Goal: Navigation & Orientation: Find specific page/section

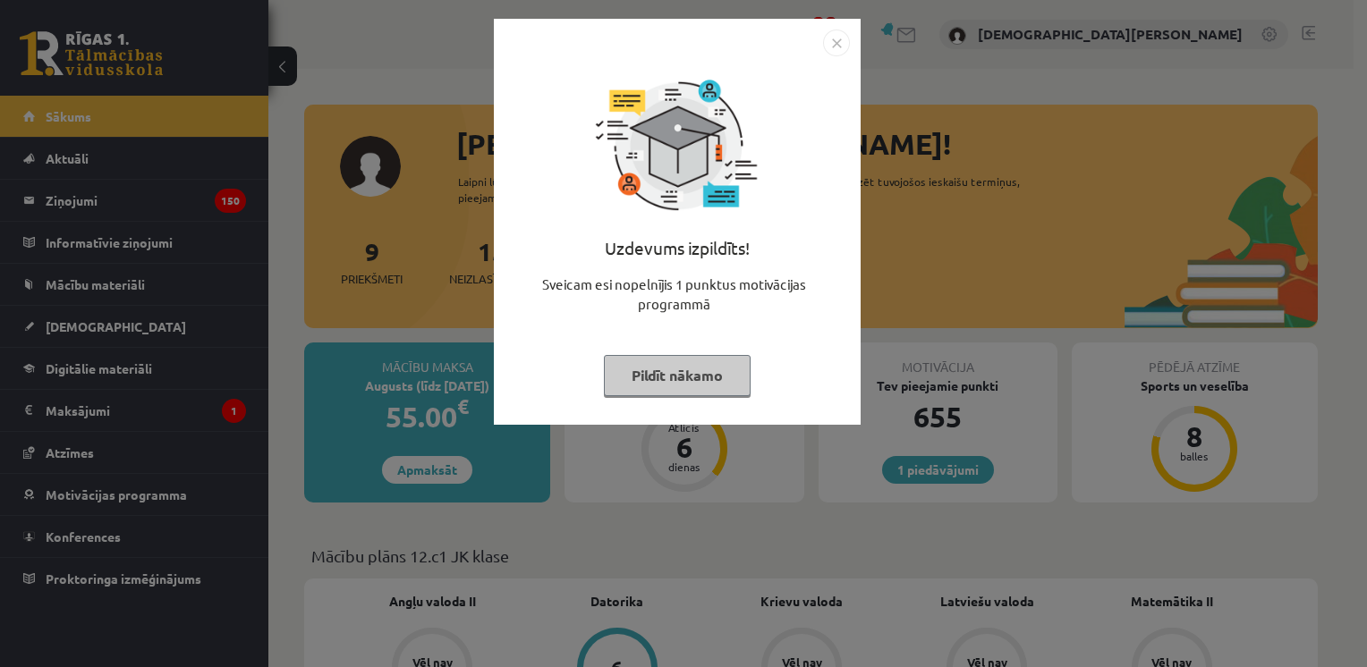
click at [676, 367] on button "Pildīt nākamo" at bounding box center [677, 375] width 147 height 41
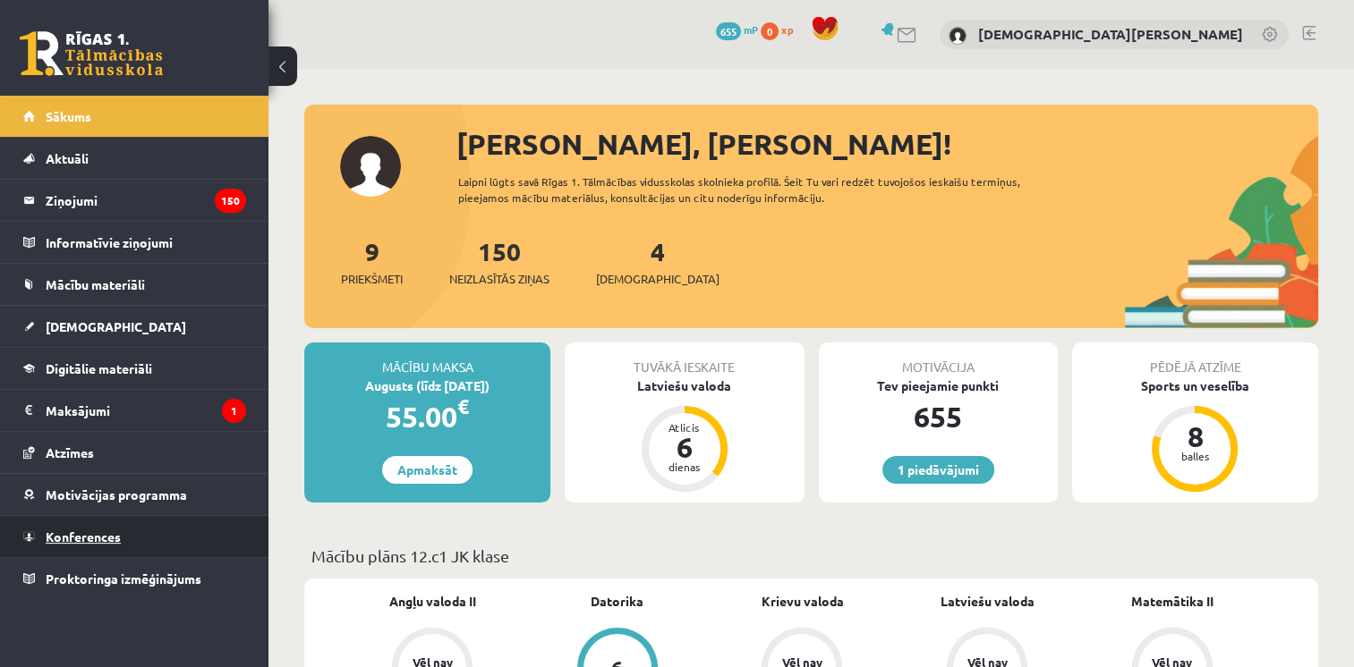
click at [126, 544] on link "Konferences" at bounding box center [134, 536] width 223 height 41
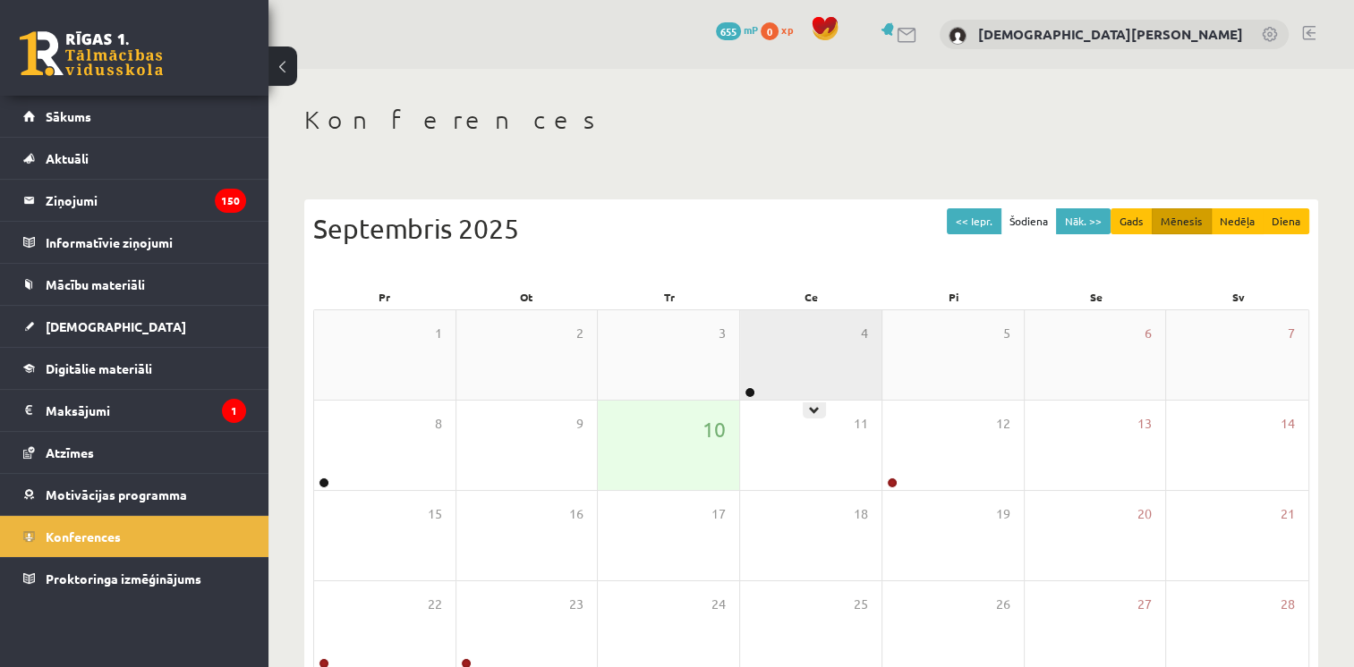
click at [812, 310] on div "4" at bounding box center [810, 354] width 141 height 89
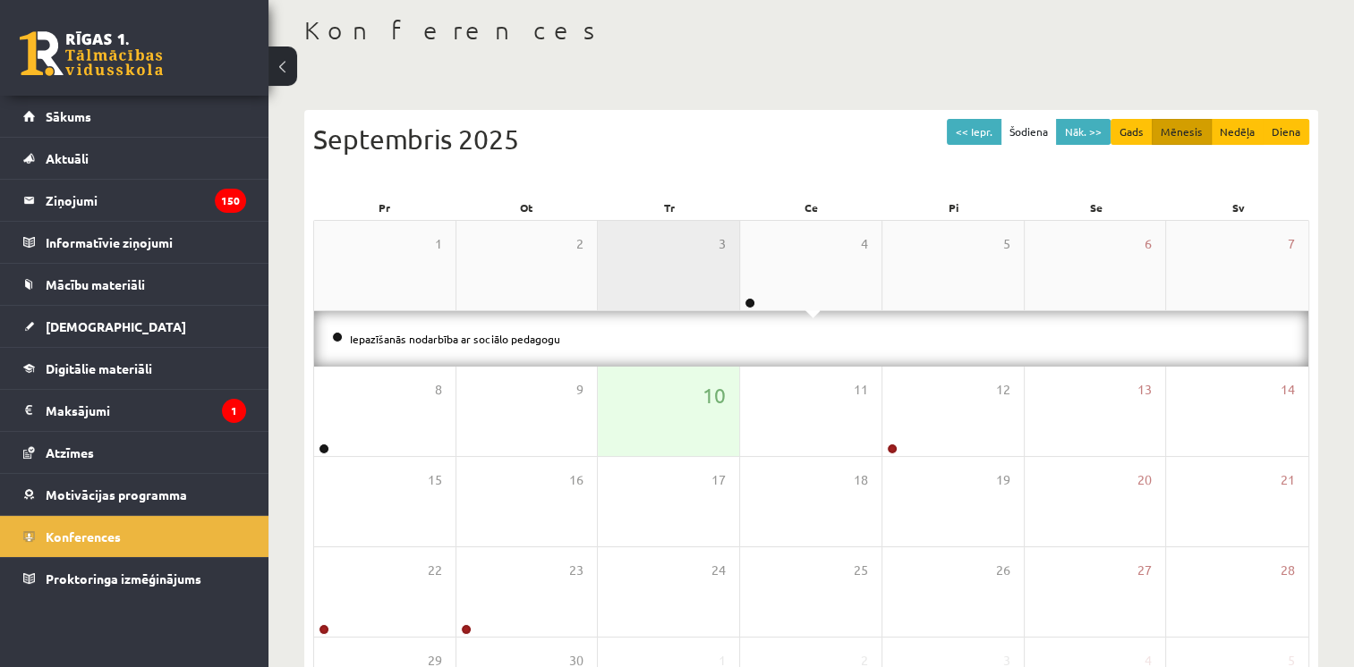
scroll to position [93, 0]
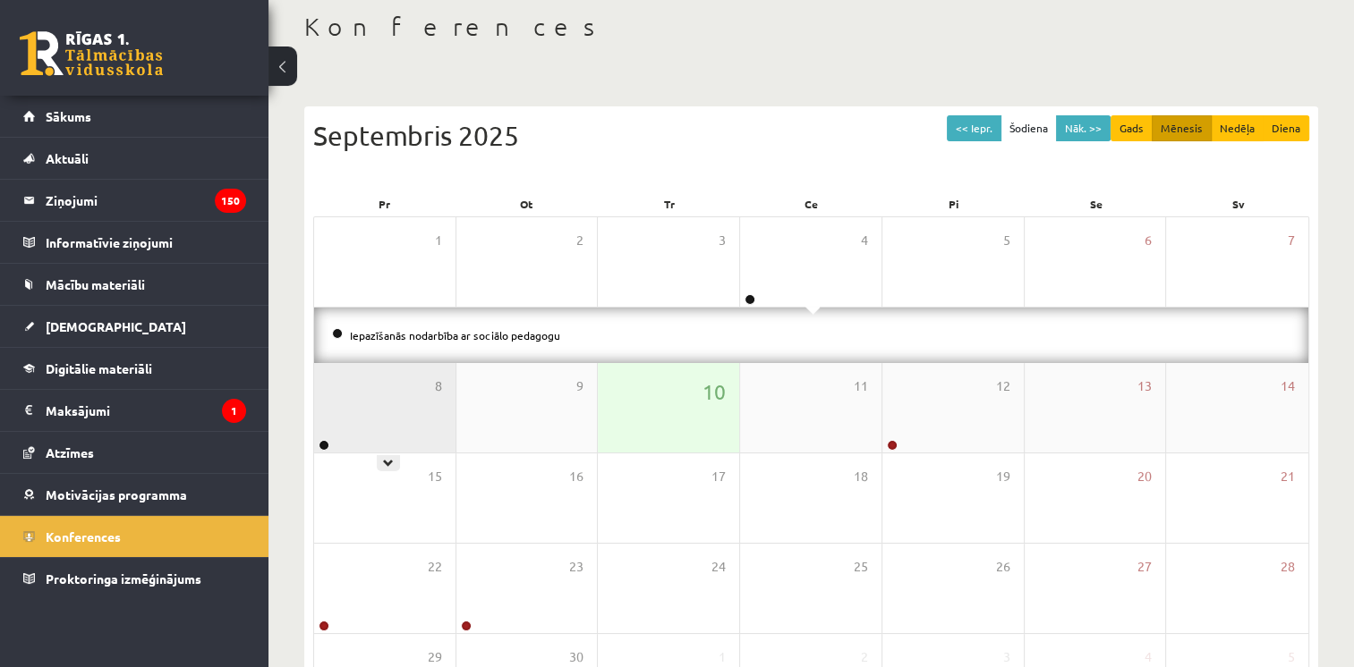
click at [419, 385] on div "8" at bounding box center [384, 407] width 141 height 89
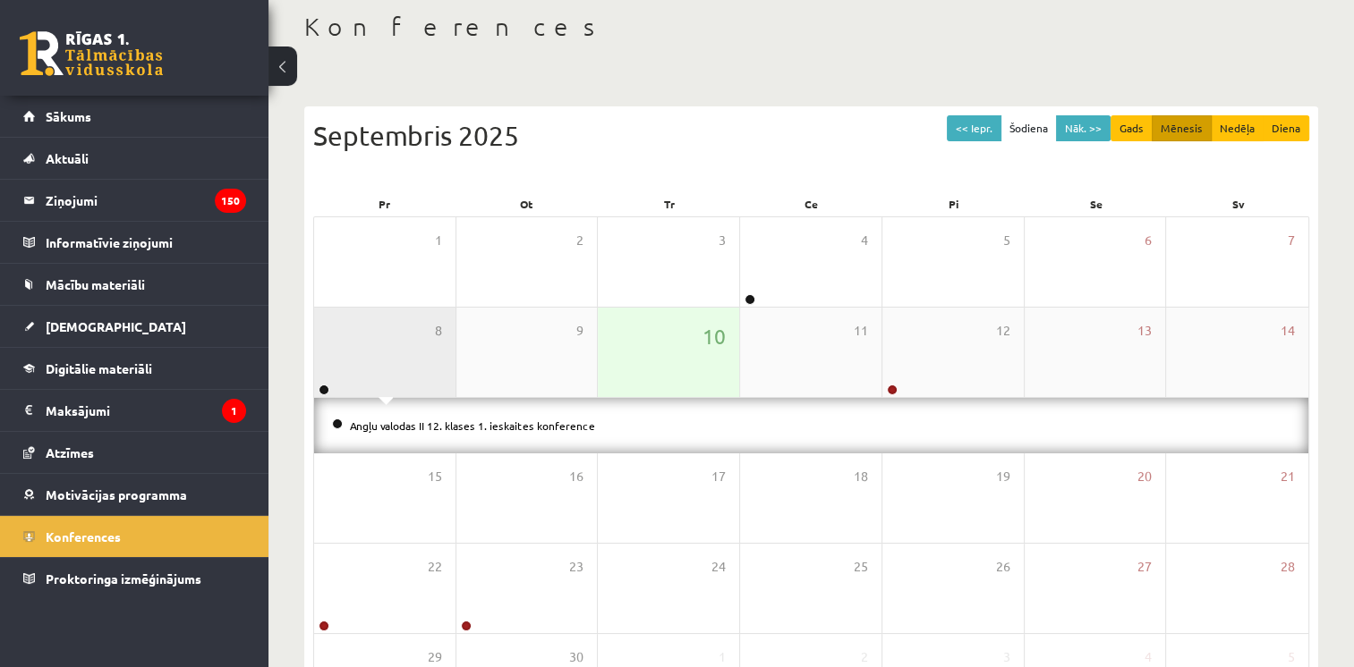
click at [419, 385] on div "8" at bounding box center [384, 352] width 141 height 89
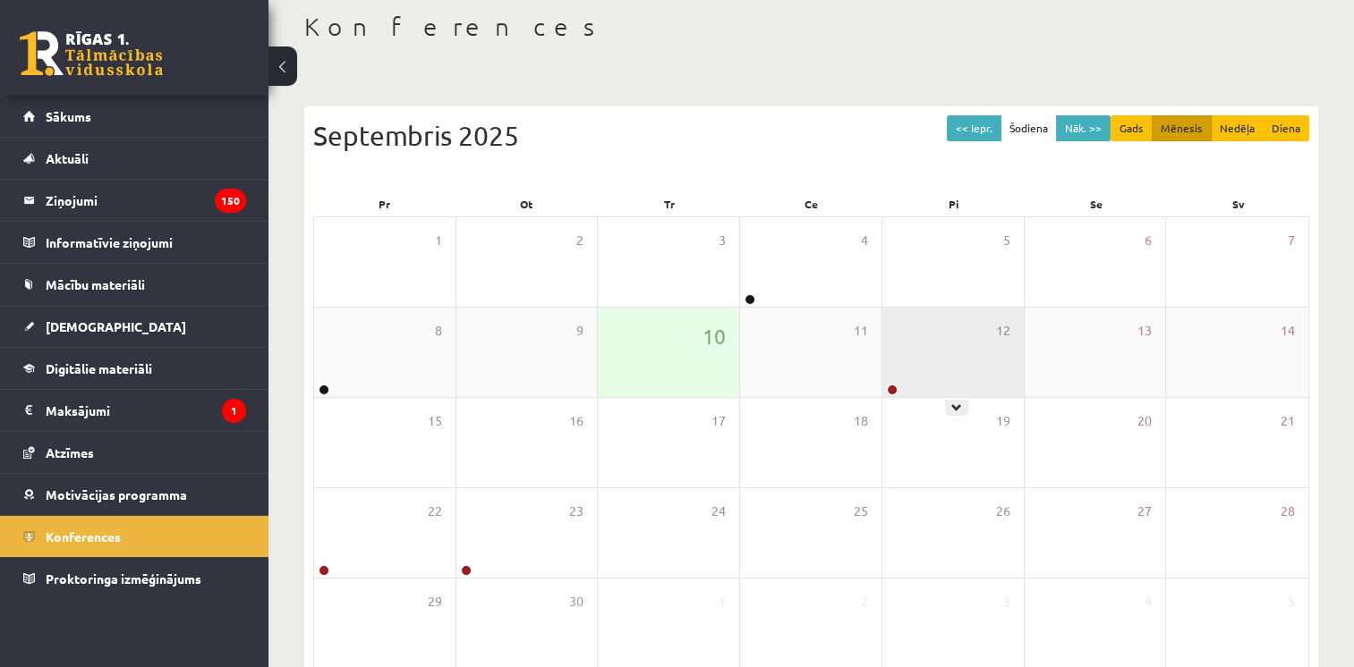
click at [990, 372] on div "12" at bounding box center [952, 352] width 141 height 89
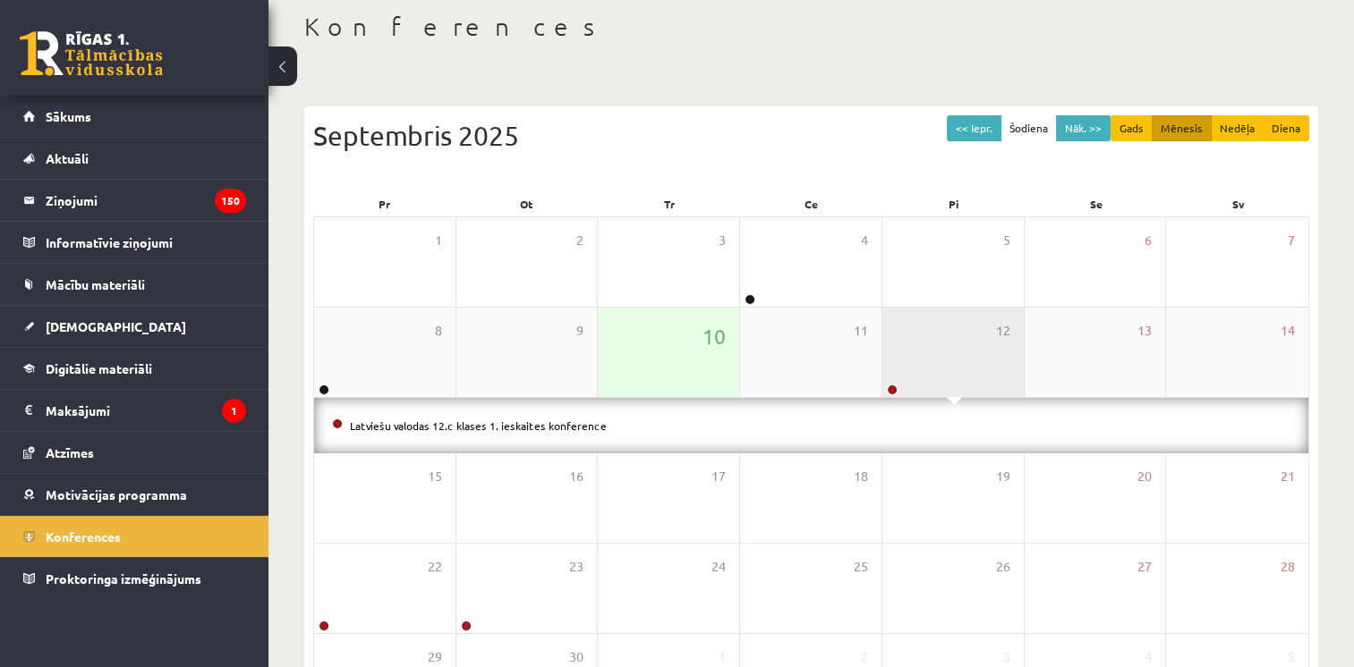
click at [990, 372] on div "12" at bounding box center [952, 352] width 141 height 89
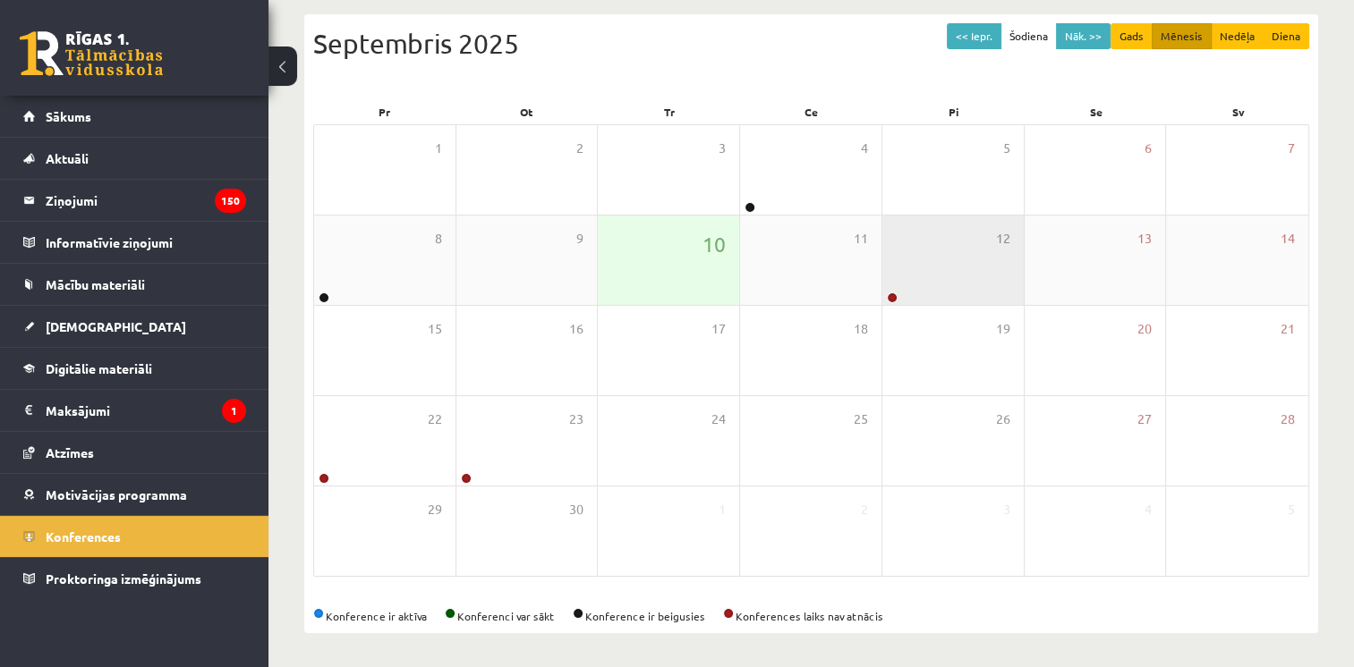
scroll to position [76, 0]
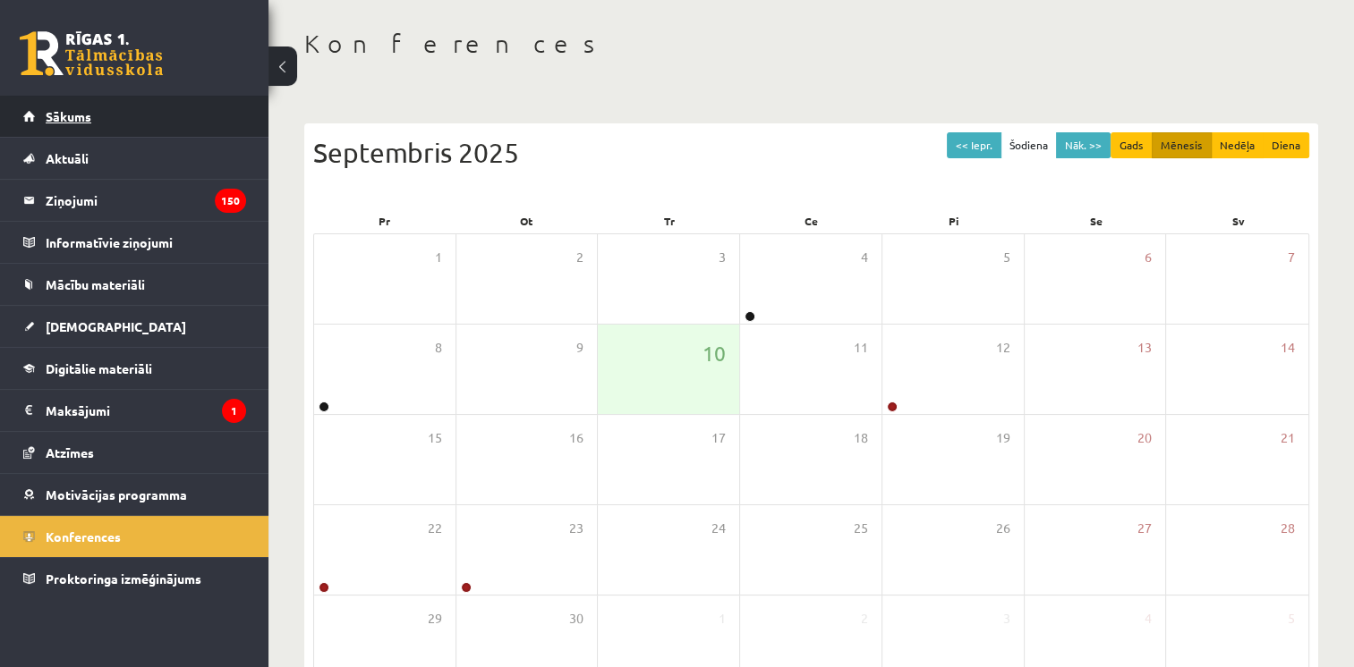
click at [101, 123] on link "Sākums" at bounding box center [134, 116] width 223 height 41
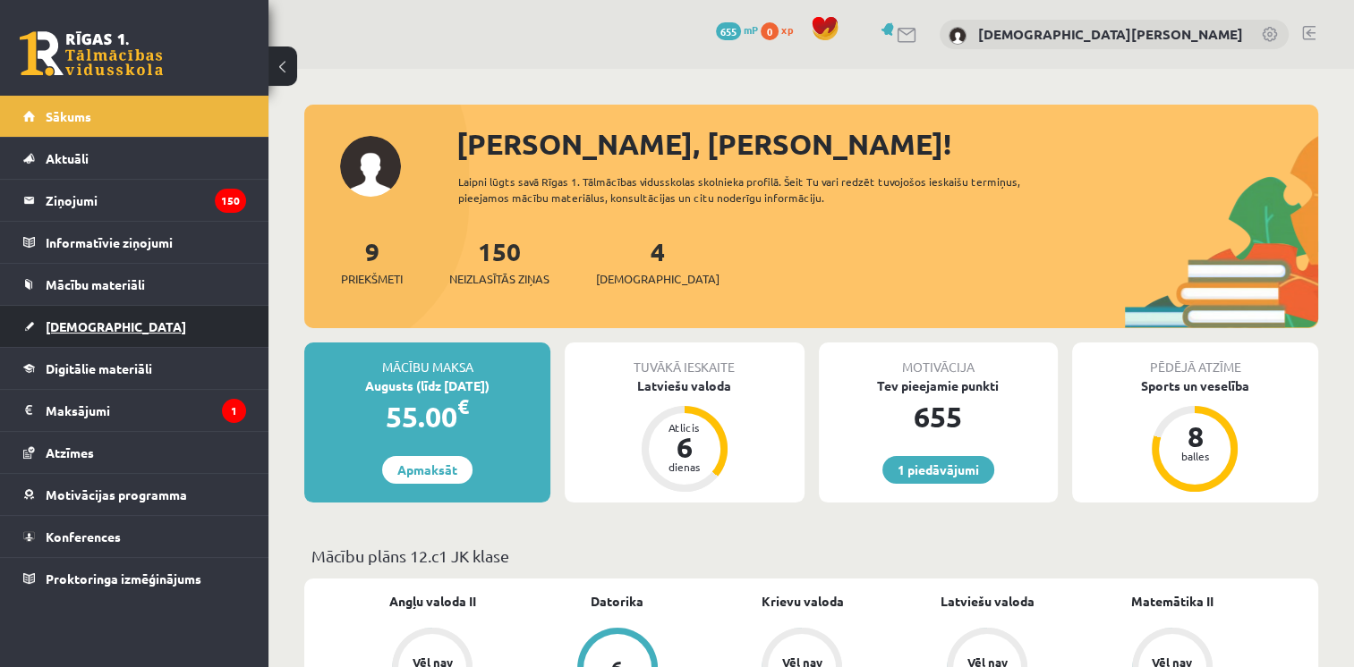
click at [135, 344] on link "[DEMOGRAPHIC_DATA]" at bounding box center [134, 326] width 223 height 41
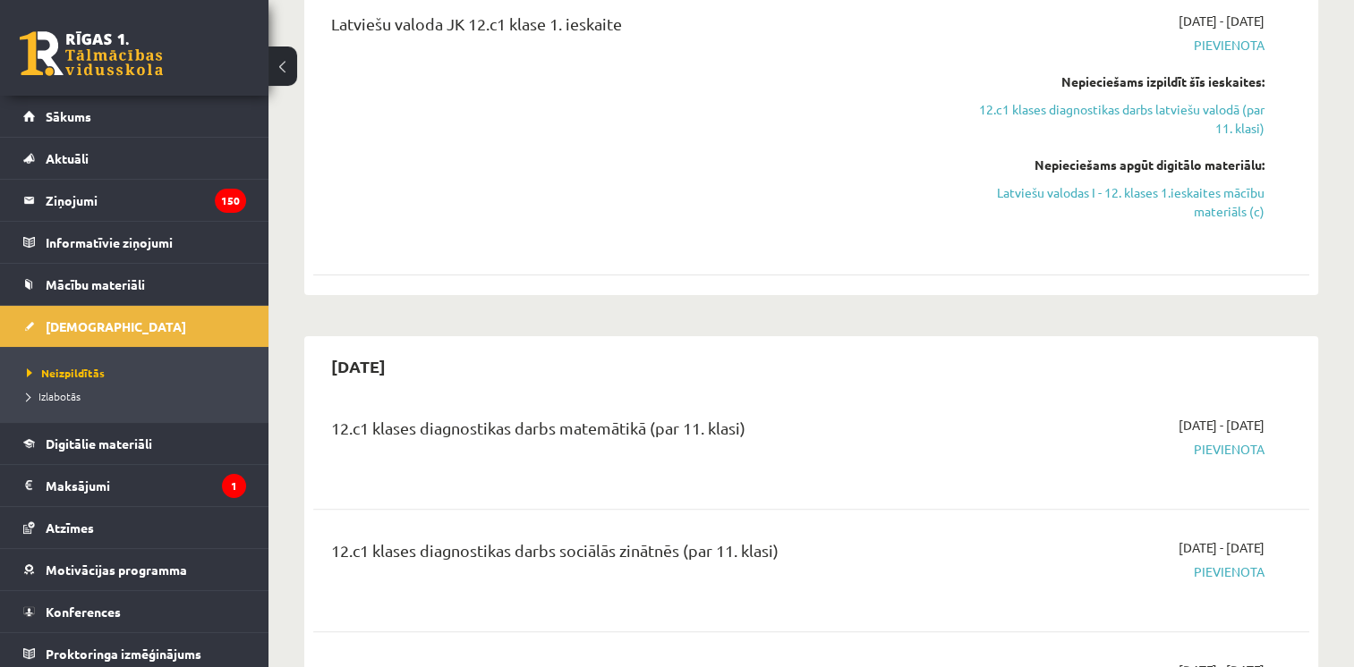
scroll to position [496, 0]
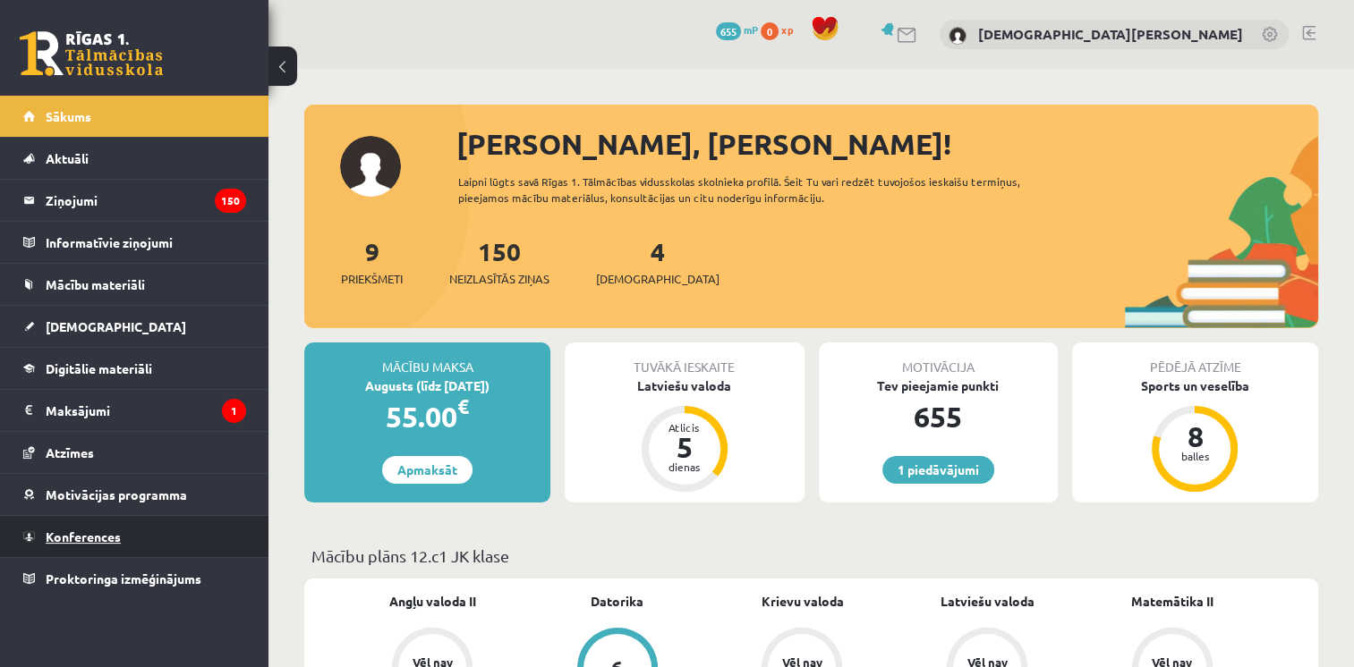
click at [163, 547] on link "Konferences" at bounding box center [134, 536] width 223 height 41
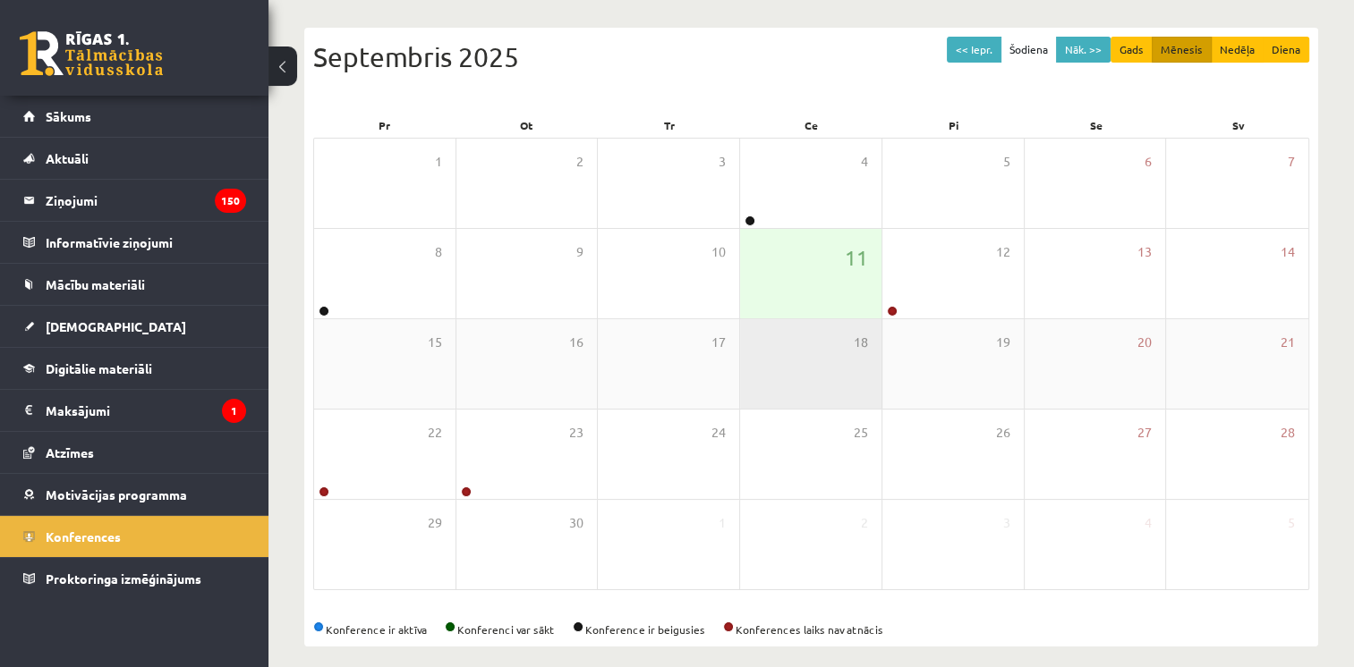
scroll to position [175, 0]
